Goal: Information Seeking & Learning: Learn about a topic

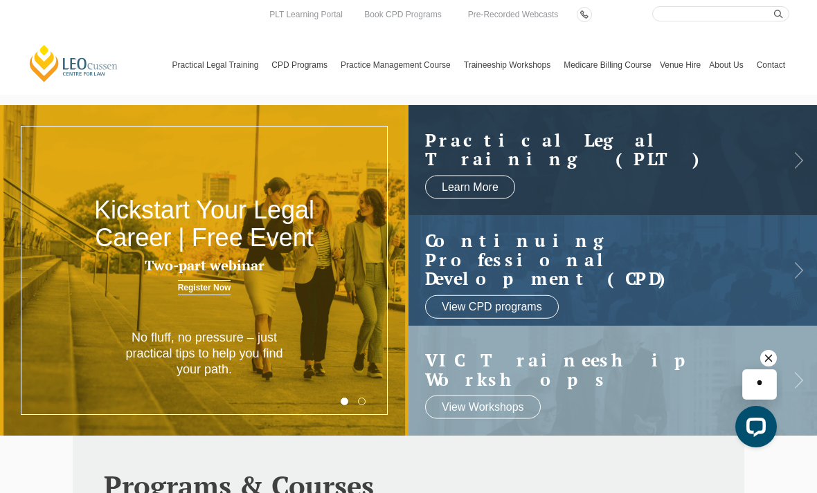
click at [0, 0] on icon at bounding box center [0, 0] width 0 height 0
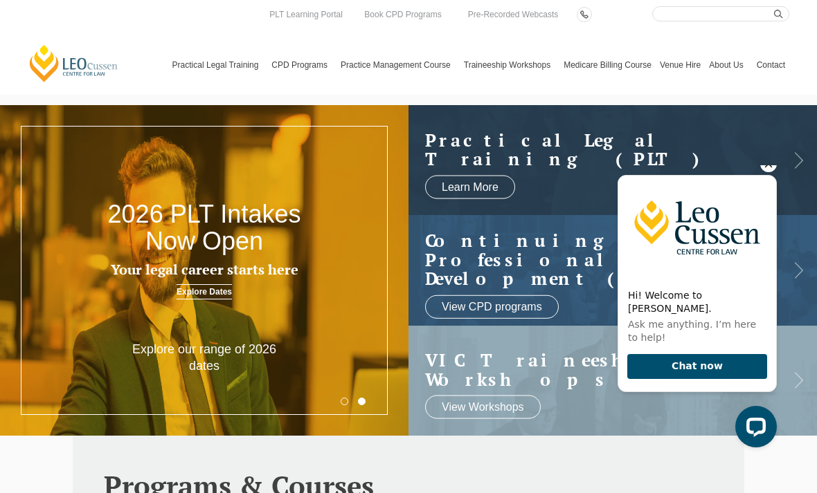
click at [0, 0] on link "By Type" at bounding box center [0, 0] width 0 height 0
click at [0, 0] on icon at bounding box center [0, 0] width 0 height 0
click at [0, 0] on link "View All" at bounding box center [0, 0] width 0 height 0
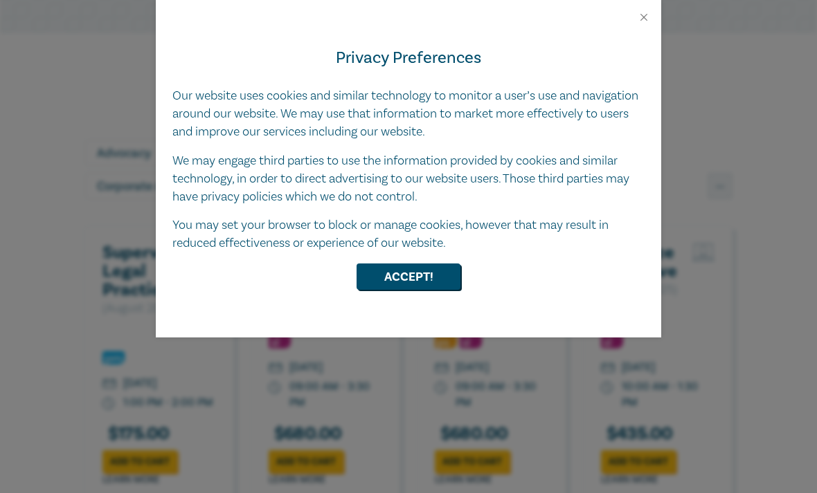
click at [414, 279] on button "Accept!" at bounding box center [408, 277] width 104 height 26
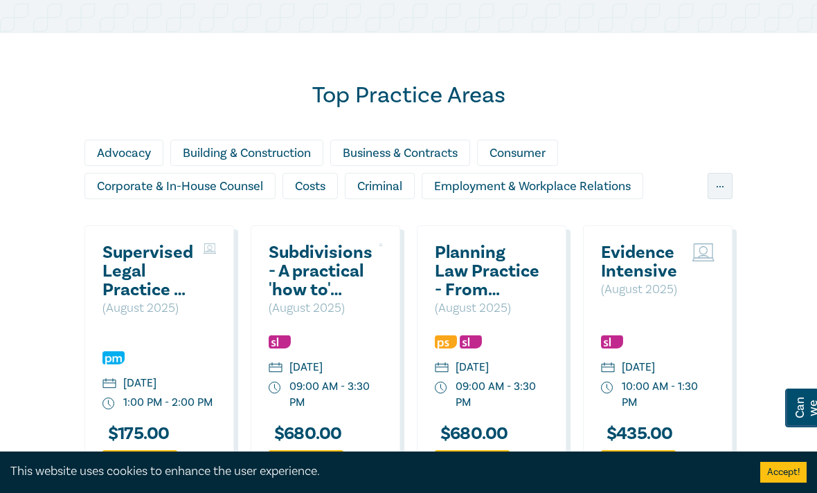
click at [743, 205] on div "Top Practice Areas Advocacy Building & Construction Business & Contracts Consum…" at bounding box center [408, 354] width 817 height 642
click at [718, 181] on div "..." at bounding box center [719, 186] width 25 height 26
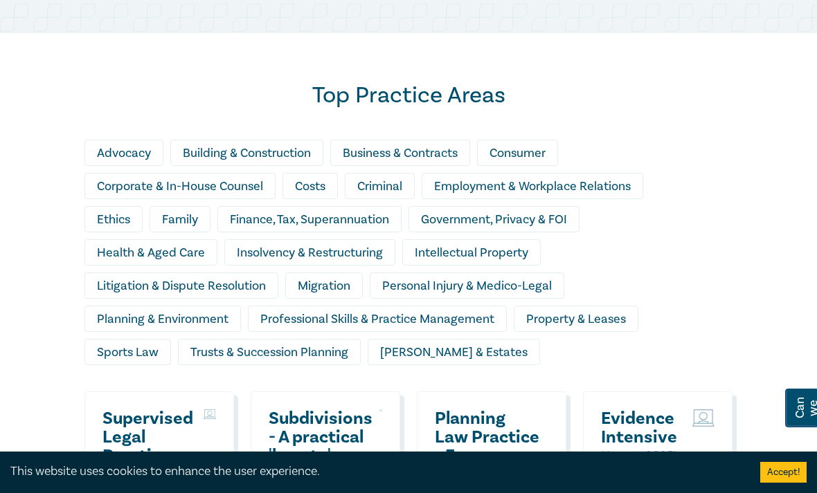
scroll to position [1082, 0]
click at [185, 244] on div "Health & Aged Care" at bounding box center [150, 252] width 133 height 26
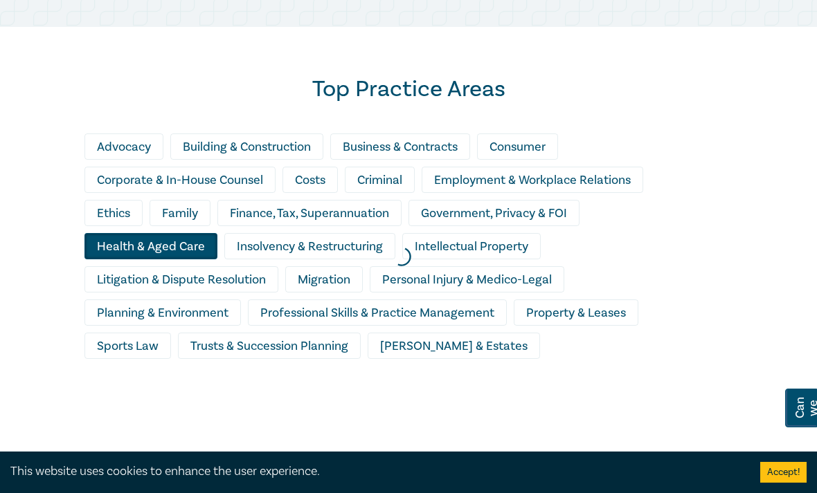
scroll to position [1101, 0]
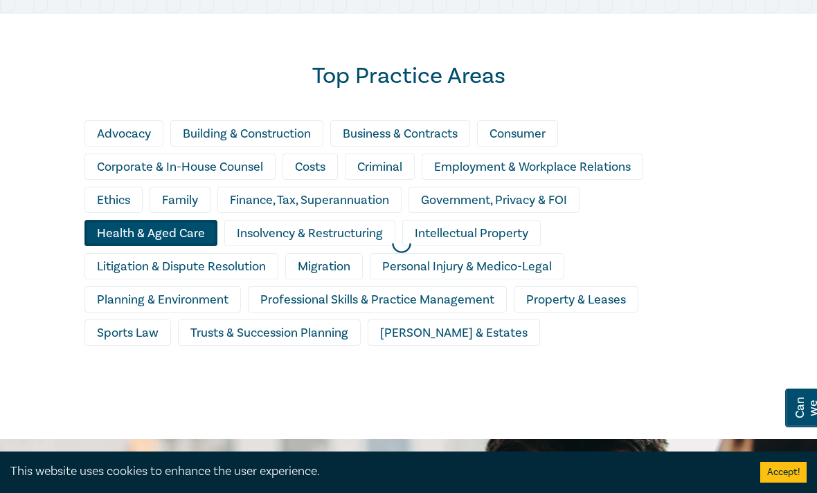
click at [167, 229] on div at bounding box center [401, 243] width 817 height 406
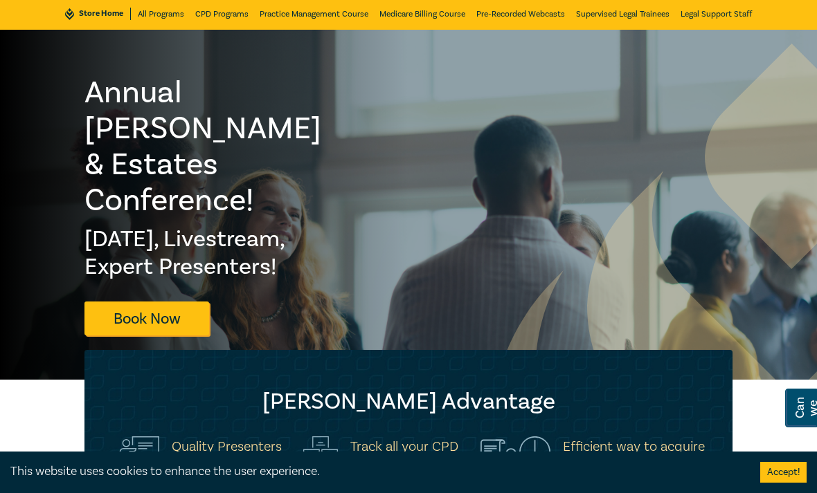
scroll to position [40, 0]
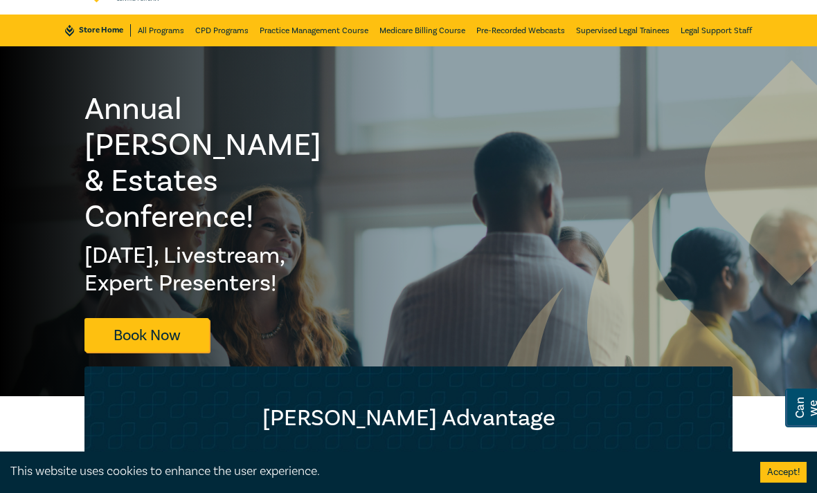
click at [223, 37] on link "CPD Programs" at bounding box center [221, 31] width 53 height 32
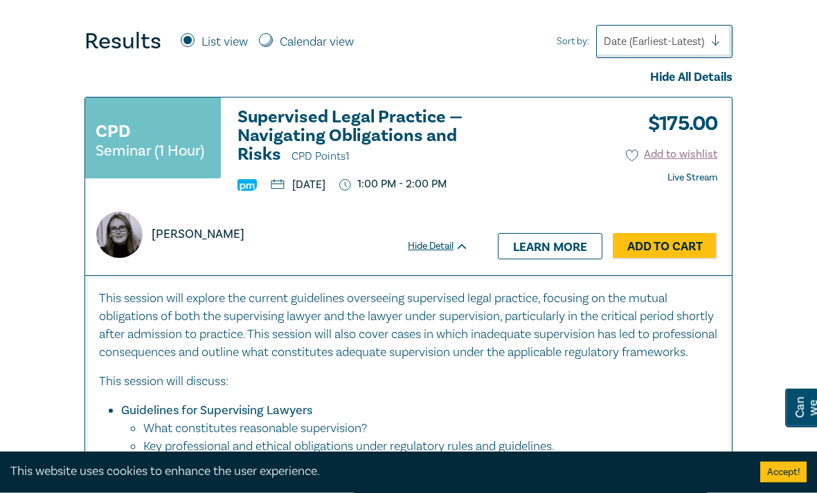
scroll to position [505, 0]
click at [280, 41] on label "Calendar view" at bounding box center [317, 42] width 74 height 18
click at [273, 41] on input "Calendar view" at bounding box center [266, 40] width 14 height 14
radio input "true"
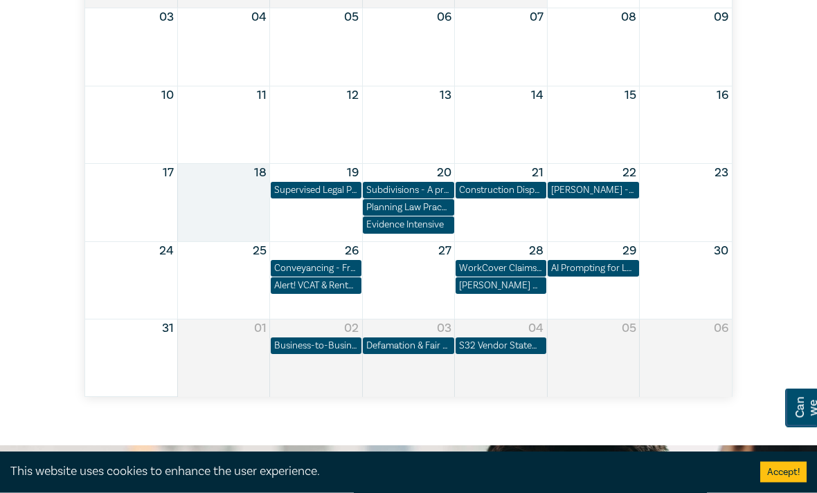
scroll to position [725, 0]
click at [339, 286] on div "Alert! VCAT & Rental Dispute Resolution Victoria Reforms 2025" at bounding box center [316, 286] width 84 height 14
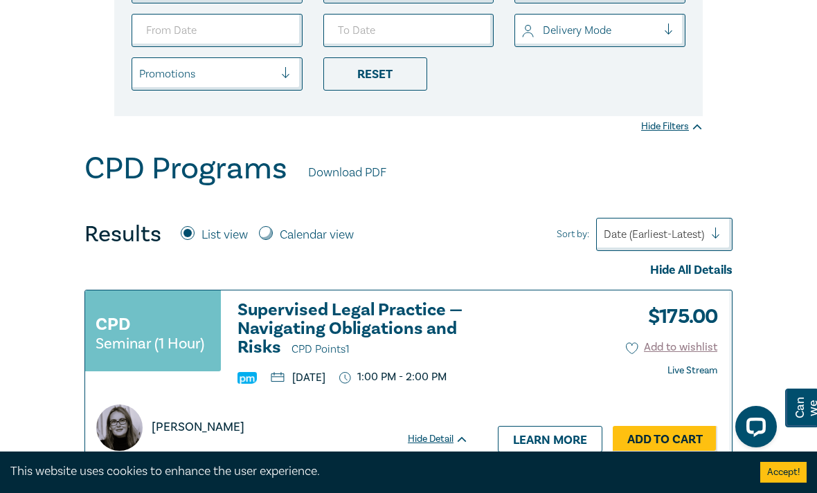
scroll to position [297, 0]
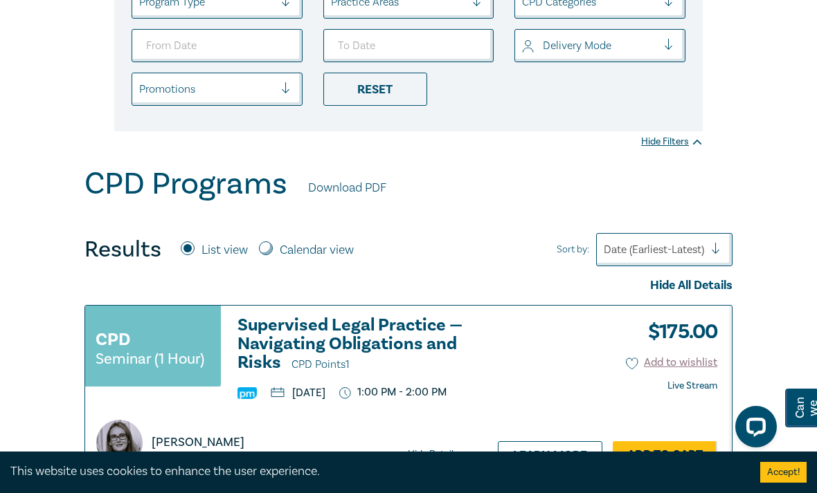
click at [271, 247] on input "Calendar view" at bounding box center [266, 249] width 14 height 14
radio input "true"
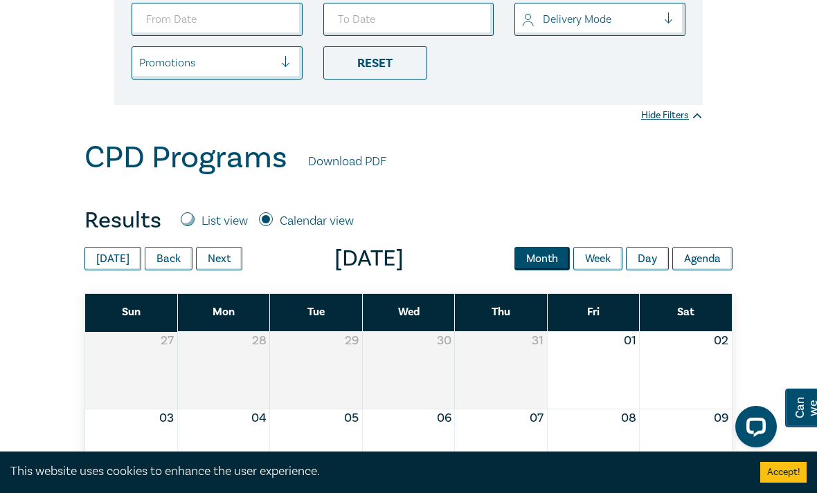
scroll to position [300, 0]
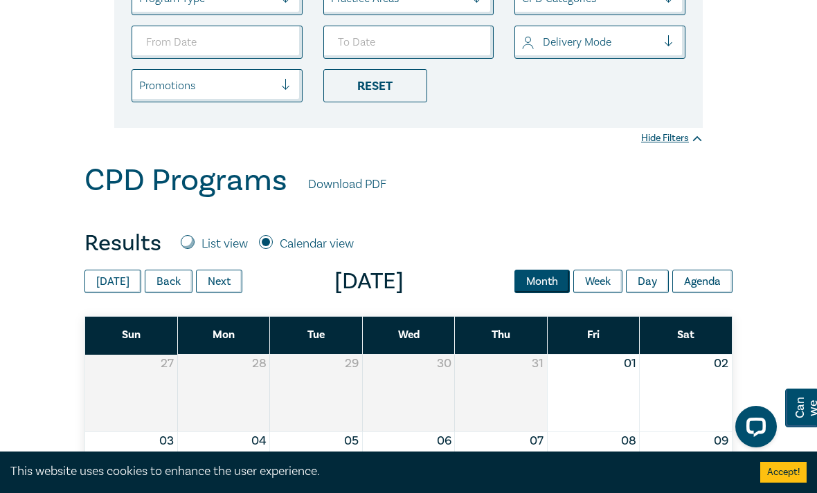
click at [540, 284] on button "Month" at bounding box center [541, 282] width 55 height 24
click at [540, 287] on button "Month" at bounding box center [541, 282] width 55 height 24
click at [224, 279] on button "Next" at bounding box center [219, 282] width 46 height 24
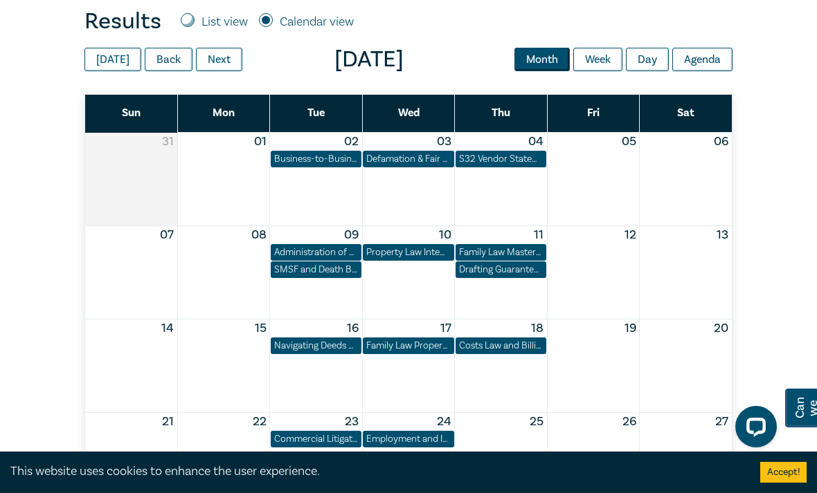
scroll to position [534, 0]
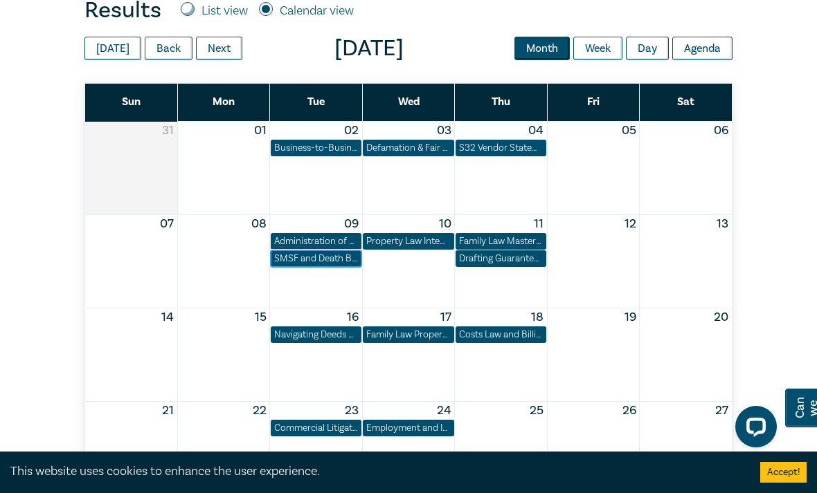
click at [338, 252] on div "SMSF and Death Benefit Nominations – Complexity, Validity & Capacity" at bounding box center [316, 259] width 84 height 14
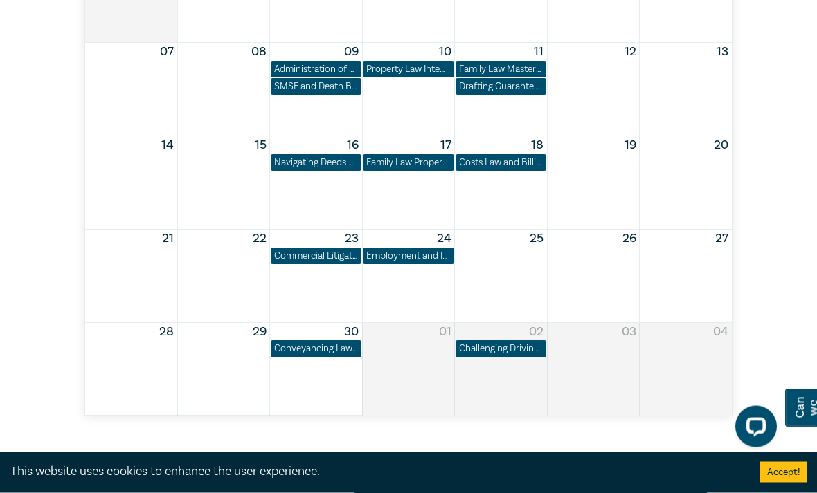
scroll to position [695, 0]
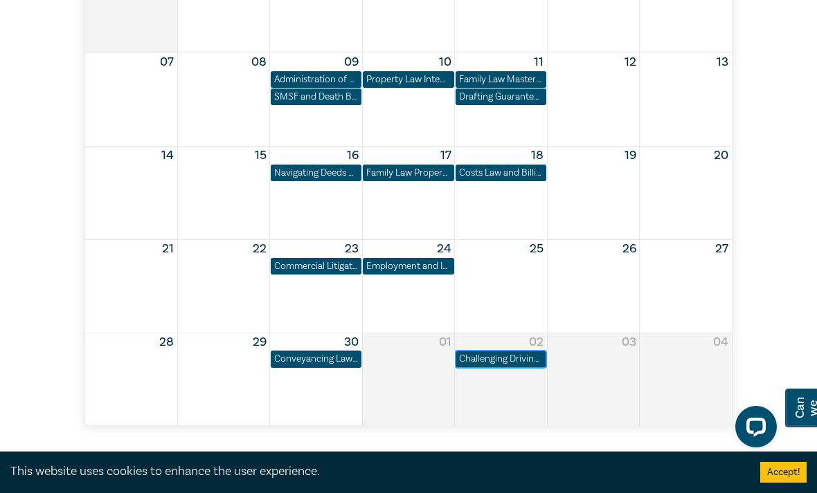
click at [492, 363] on div "Challenging Driving Licence Suspensions in [GEOGRAPHIC_DATA]" at bounding box center [501, 359] width 84 height 14
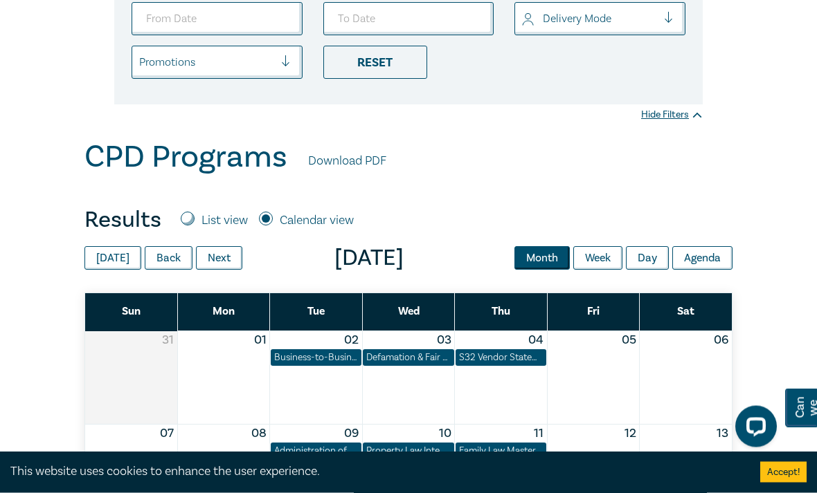
scroll to position [325, 0]
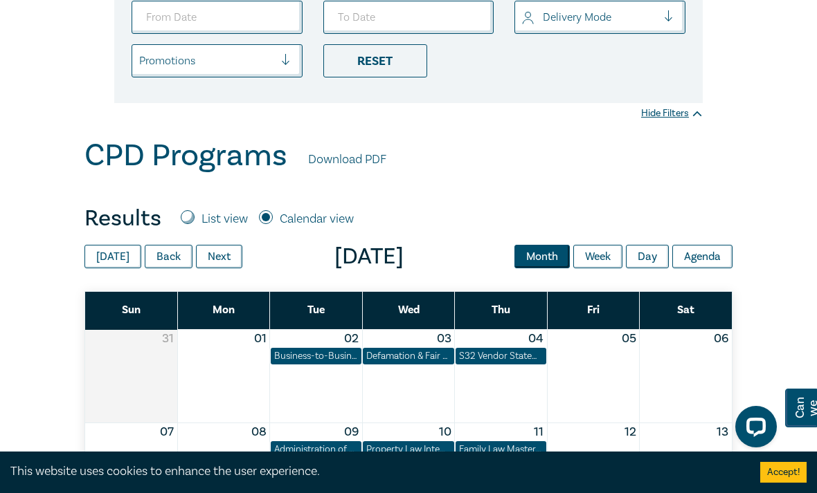
click at [221, 248] on button "Next" at bounding box center [219, 257] width 46 height 24
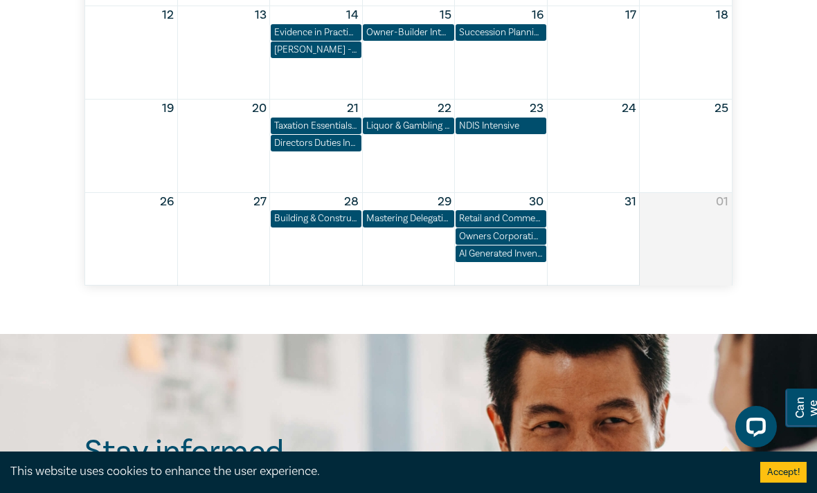
scroll to position [835, 0]
